Goal: Information Seeking & Learning: Learn about a topic

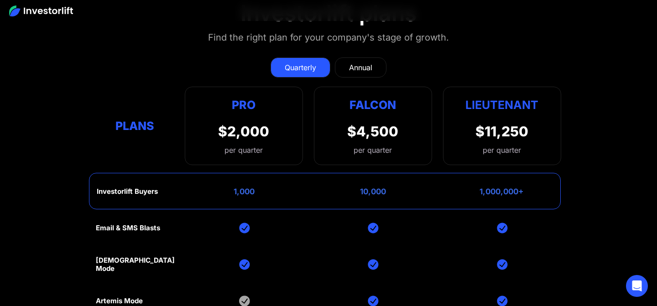
scroll to position [3570, 0]
click at [368, 73] on div "Annual" at bounding box center [360, 68] width 23 height 11
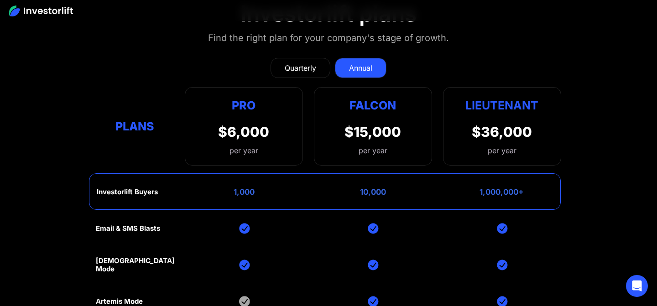
click at [320, 66] on link "Quarterly" at bounding box center [301, 68] width 60 height 20
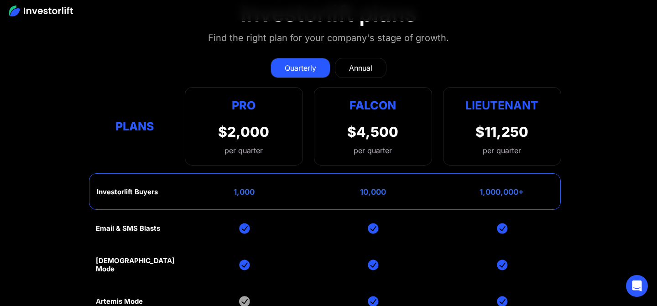
click at [361, 67] on div "Annual" at bounding box center [360, 68] width 23 height 11
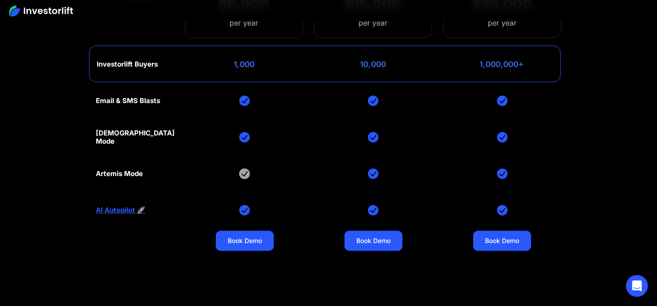
scroll to position [3698, 0]
click at [133, 173] on div "Artemis Mode" at bounding box center [119, 173] width 47 height 8
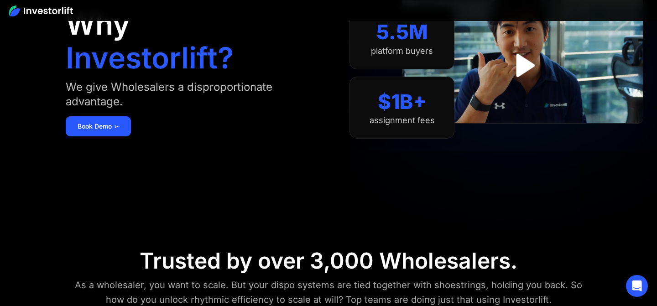
scroll to position [0, 0]
